Goal: Information Seeking & Learning: Learn about a topic

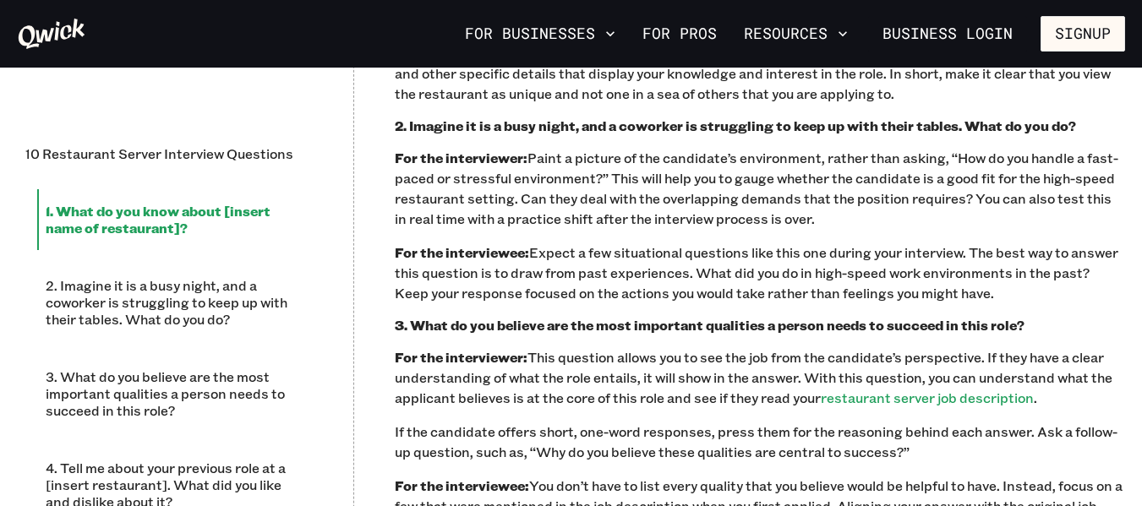
scroll to position [1606, 0]
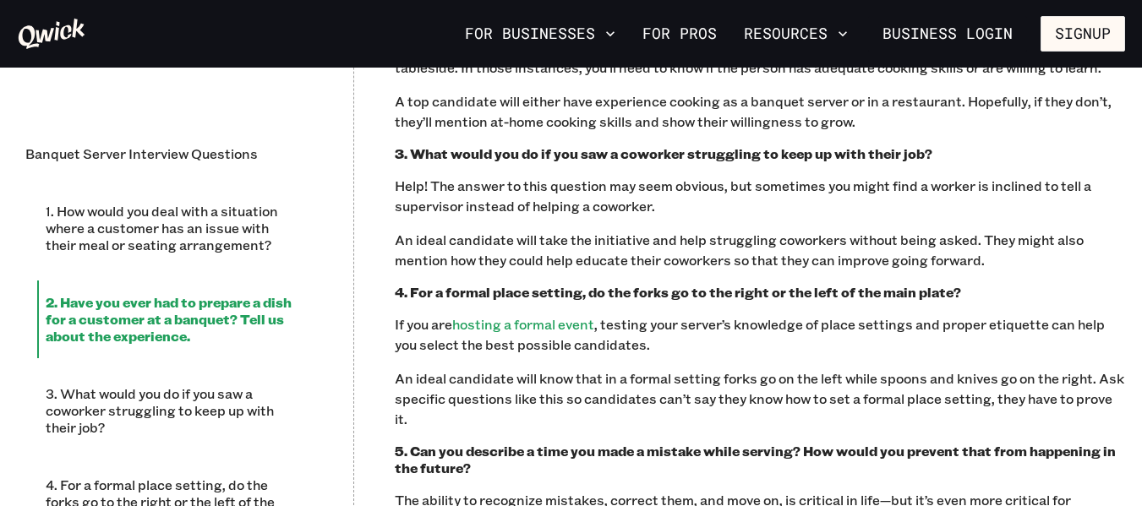
scroll to position [1352, 0]
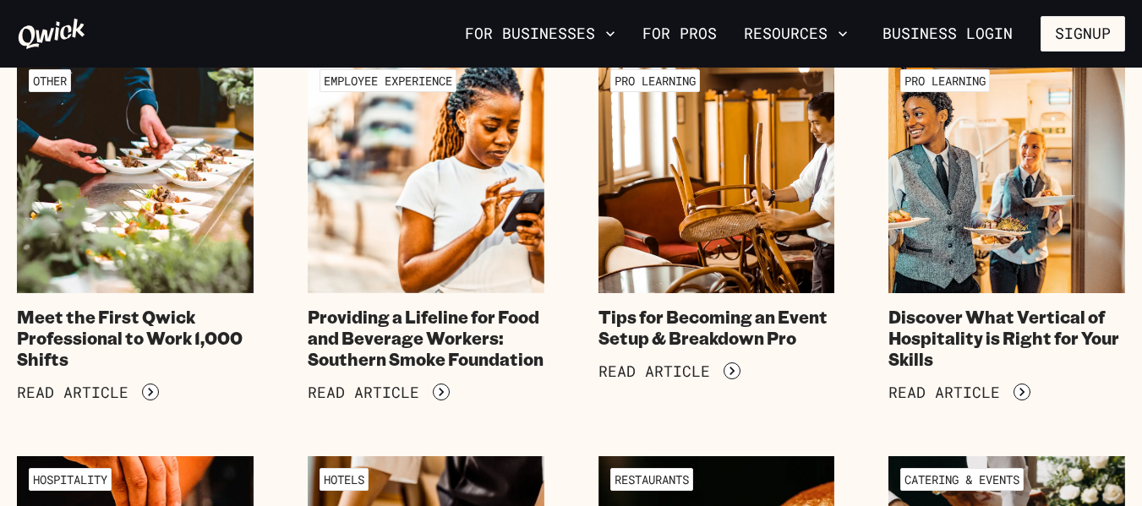
scroll to position [676, 0]
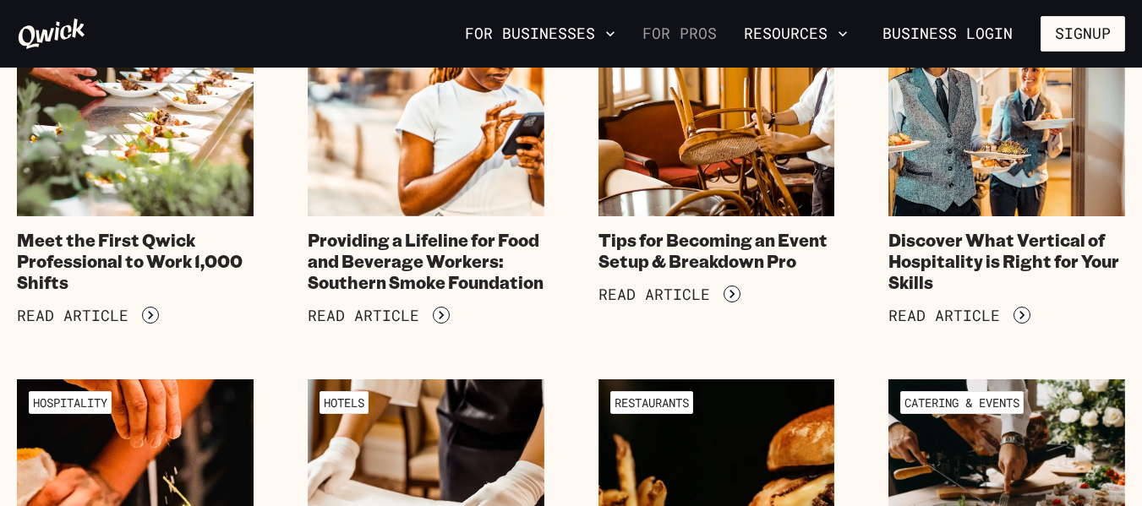
click at [700, 32] on link "For Pros" at bounding box center [679, 33] width 88 height 29
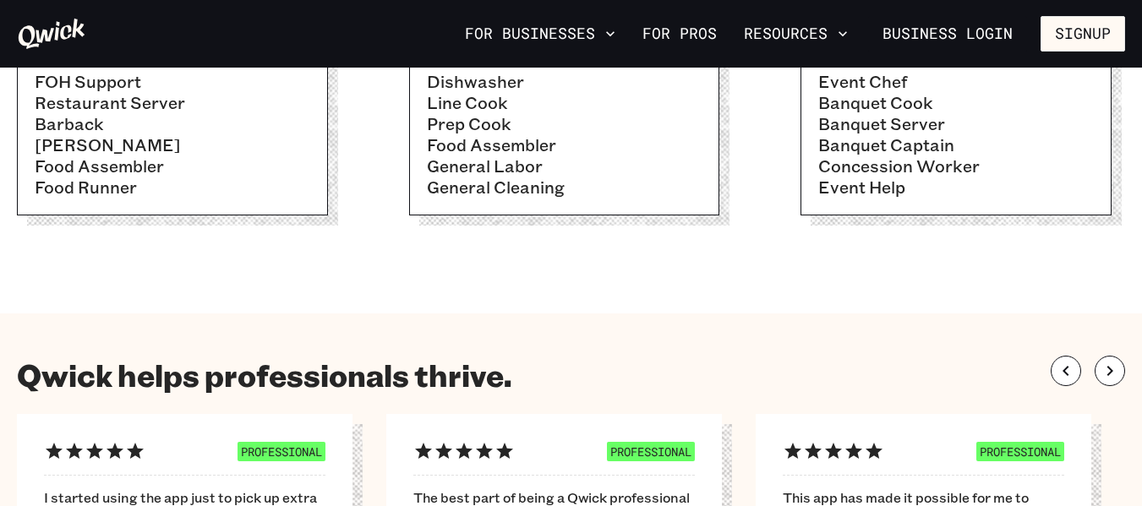
scroll to position [423, 0]
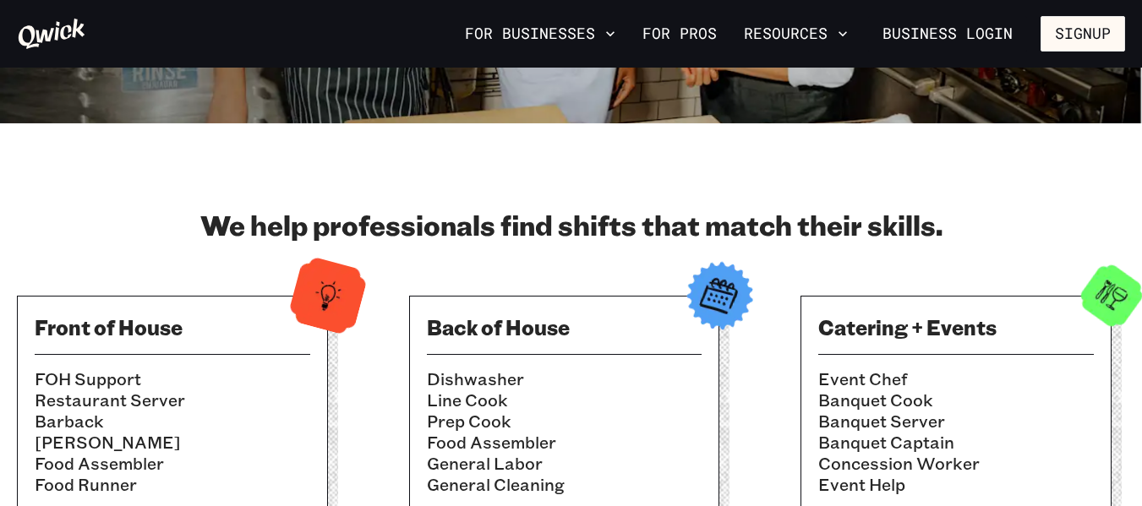
click at [331, 283] on img at bounding box center [327, 295] width 83 height 83
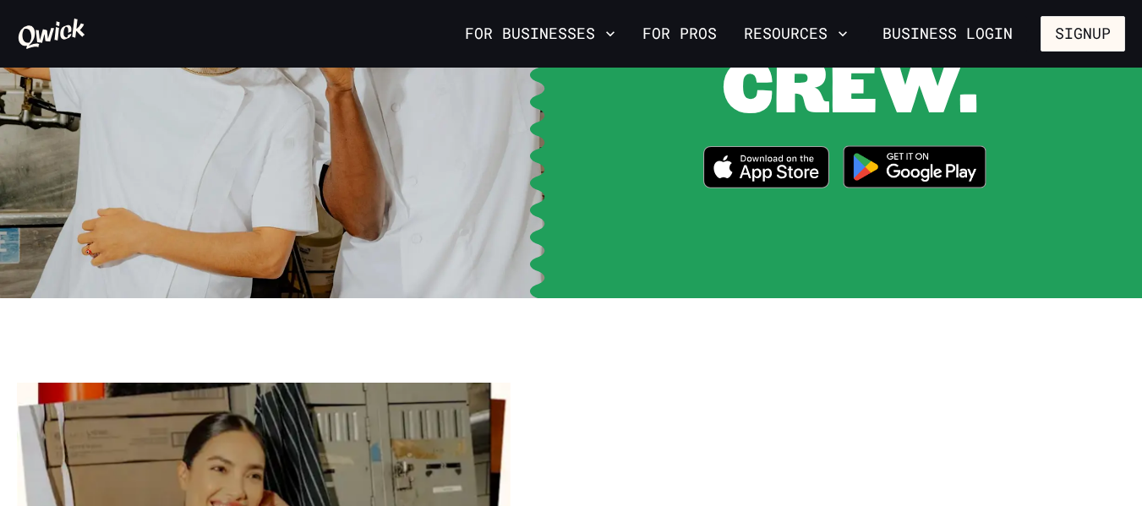
scroll to position [2282, 0]
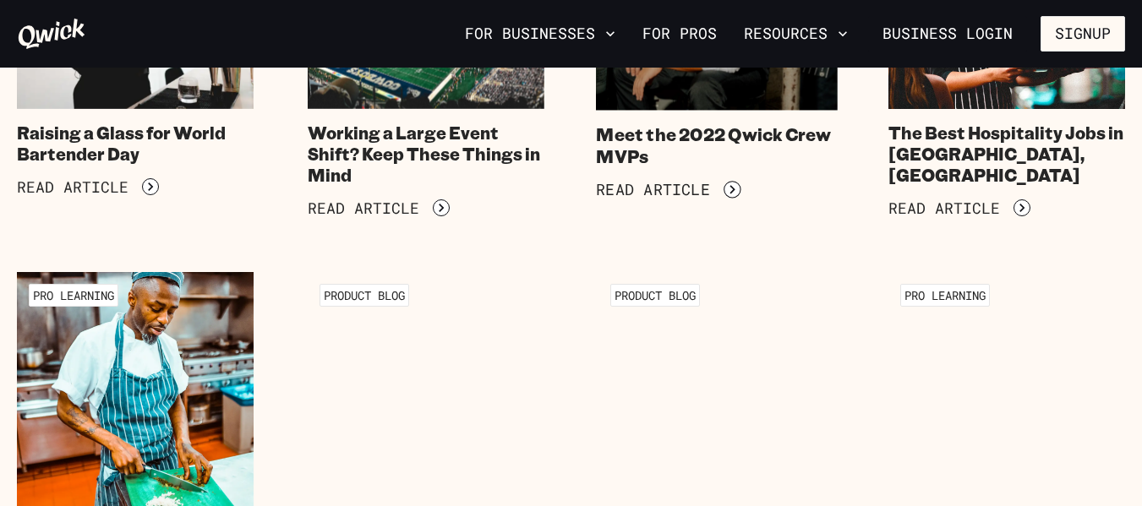
scroll to position [5746, 0]
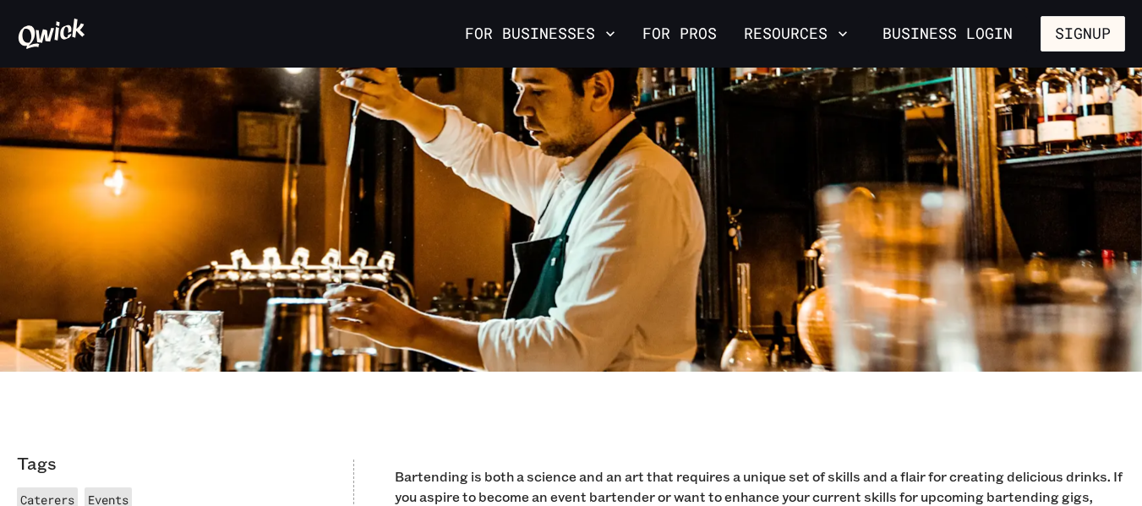
scroll to position [254, 0]
